Goal: Information Seeking & Learning: Learn about a topic

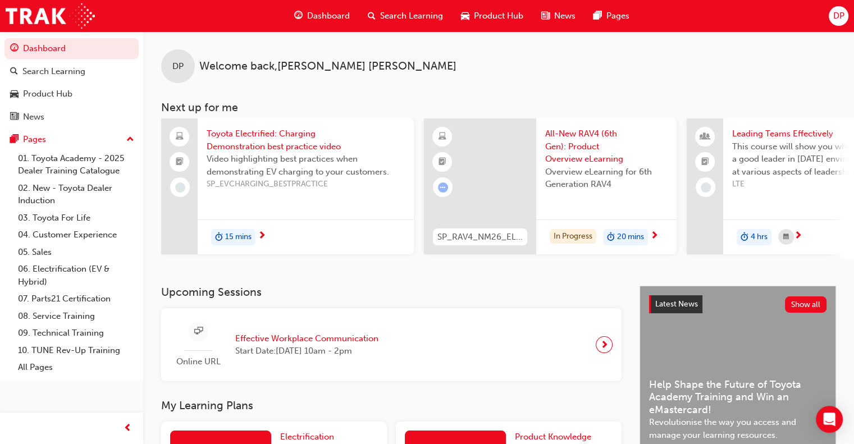
click at [635, 236] on span "20 mins" at bounding box center [630, 237] width 27 height 13
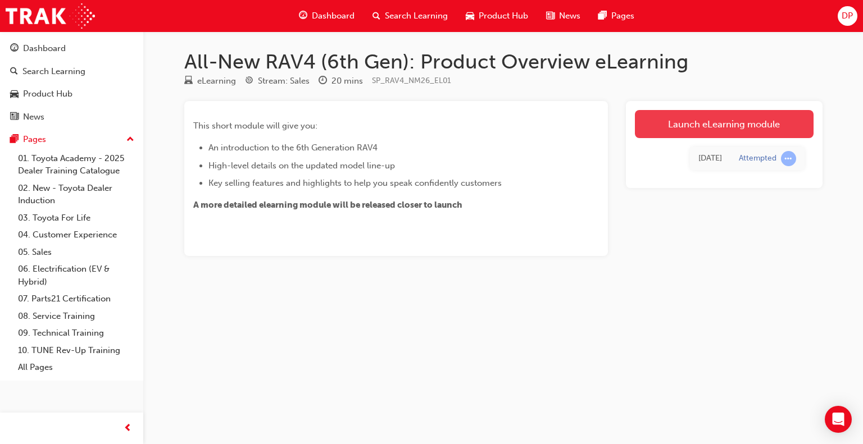
click at [734, 130] on link "Launch eLearning module" at bounding box center [724, 124] width 179 height 28
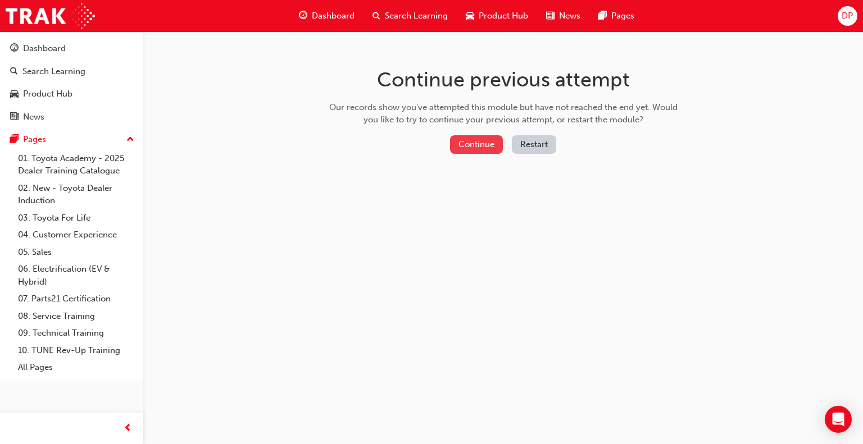
click at [471, 144] on button "Continue" at bounding box center [476, 144] width 53 height 19
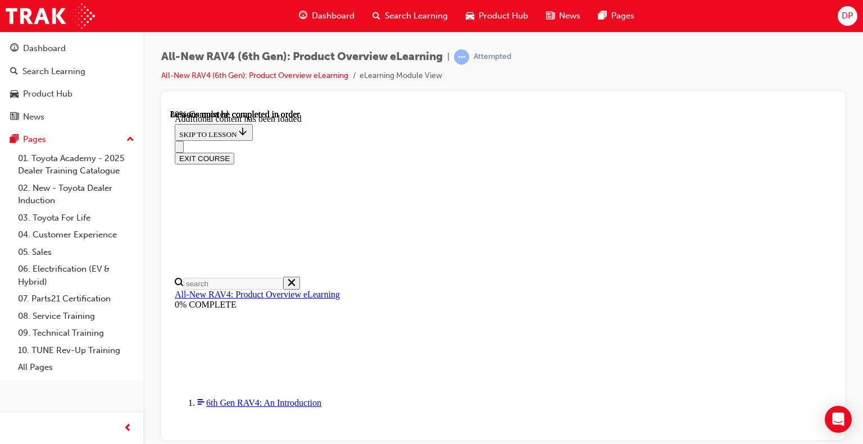
scroll to position [1050, 0]
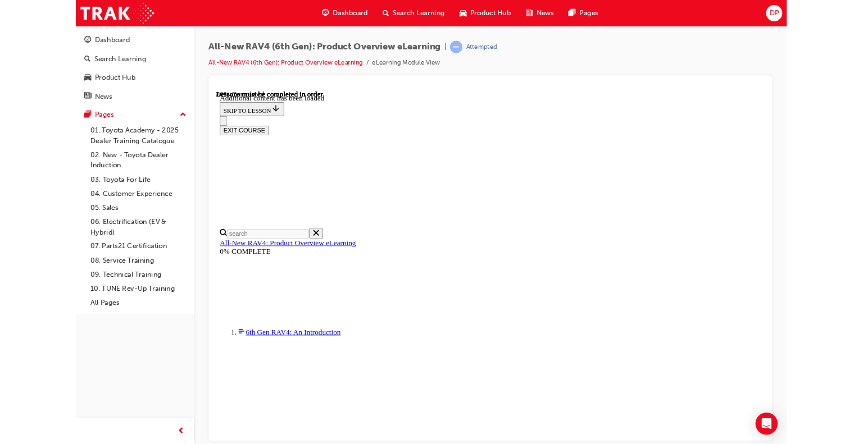
scroll to position [1516, 0]
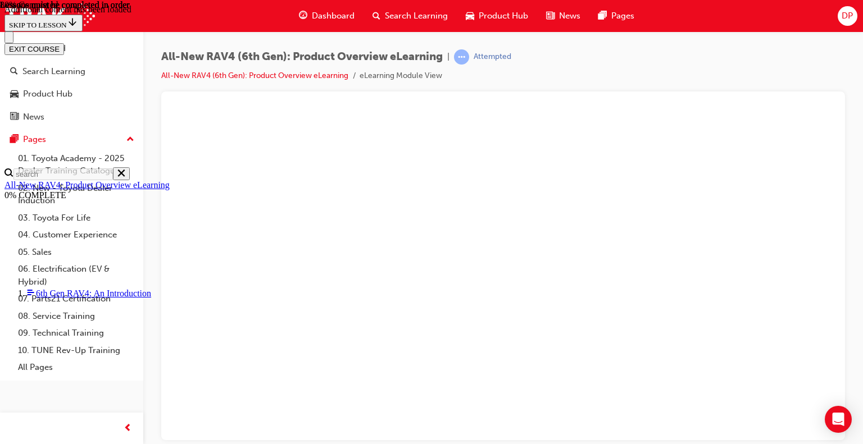
scroll to position [1741, 0]
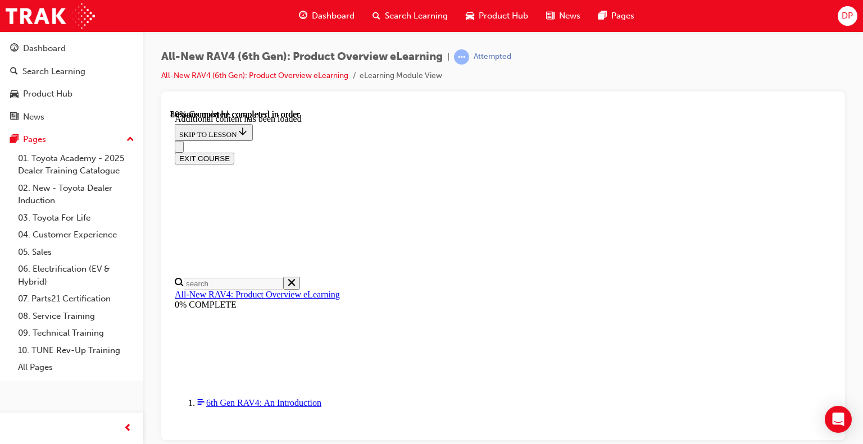
drag, startPoint x: 339, startPoint y: 329, endPoint x: 344, endPoint y: 318, distance: 11.1
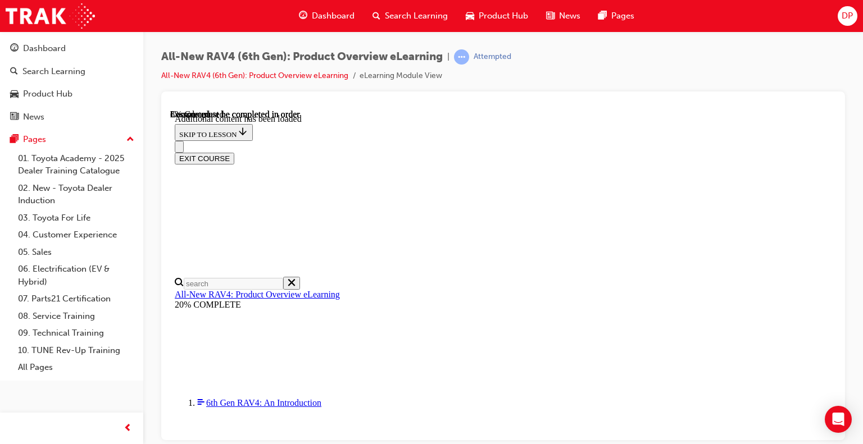
scroll to position [39, 0]
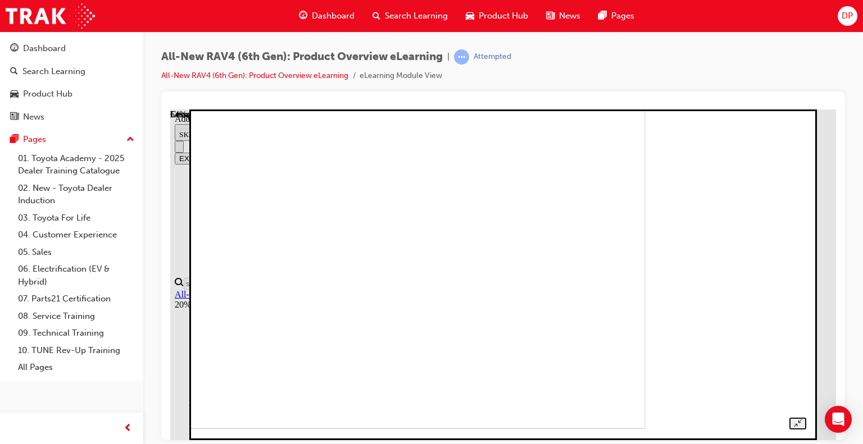
click at [645, 270] on img at bounding box center [350, 262] width 589 height 331
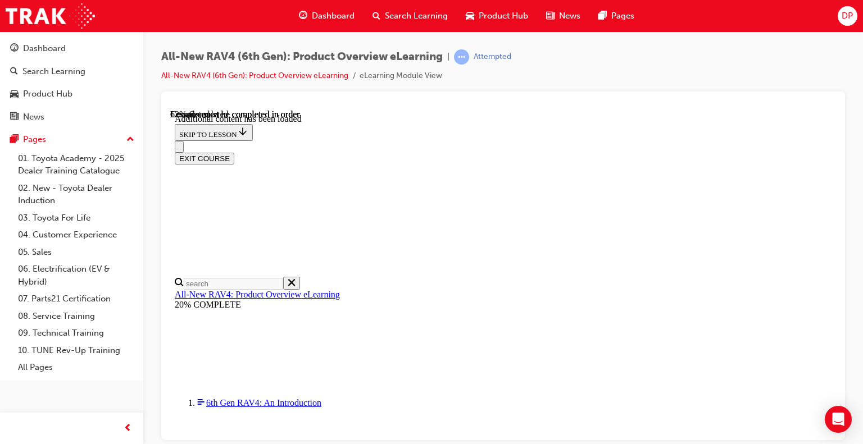
drag, startPoint x: 820, startPoint y: 238, endPoint x: 767, endPoint y: 239, distance: 52.8
